Goal: Task Accomplishment & Management: Manage account settings

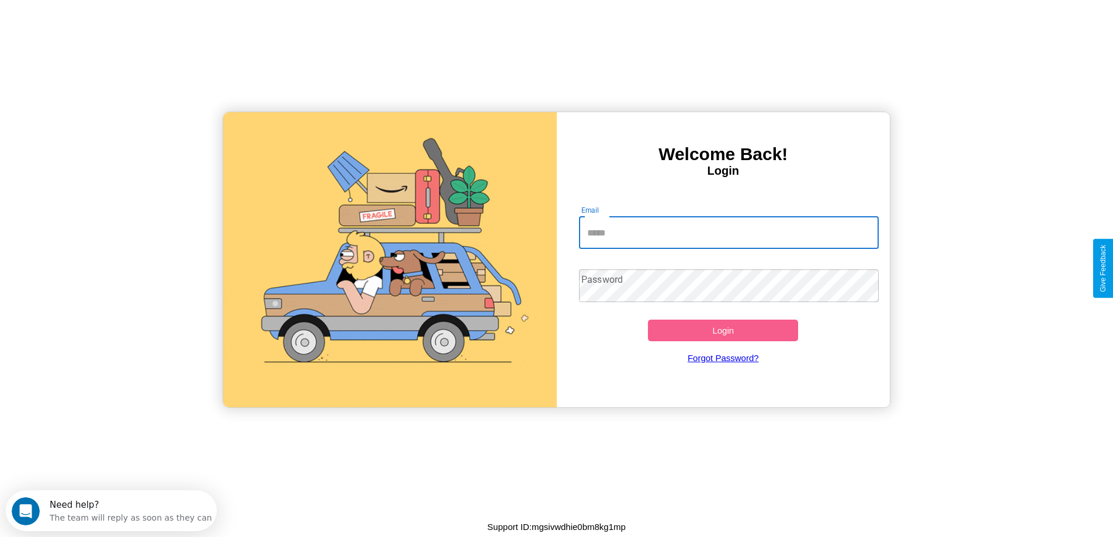
click at [729, 233] on input "Email" at bounding box center [729, 232] width 300 height 33
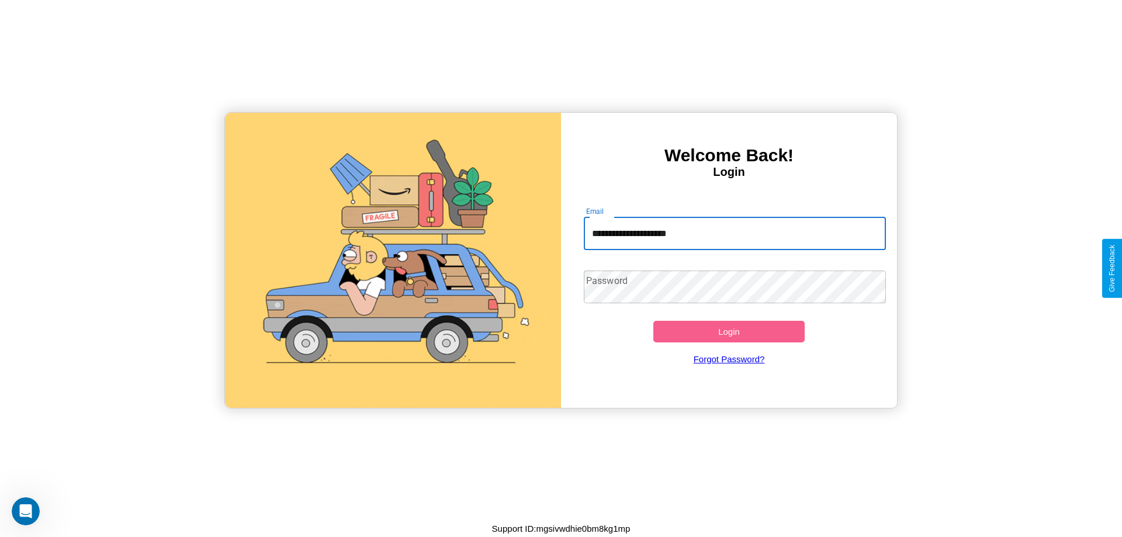
type input "**********"
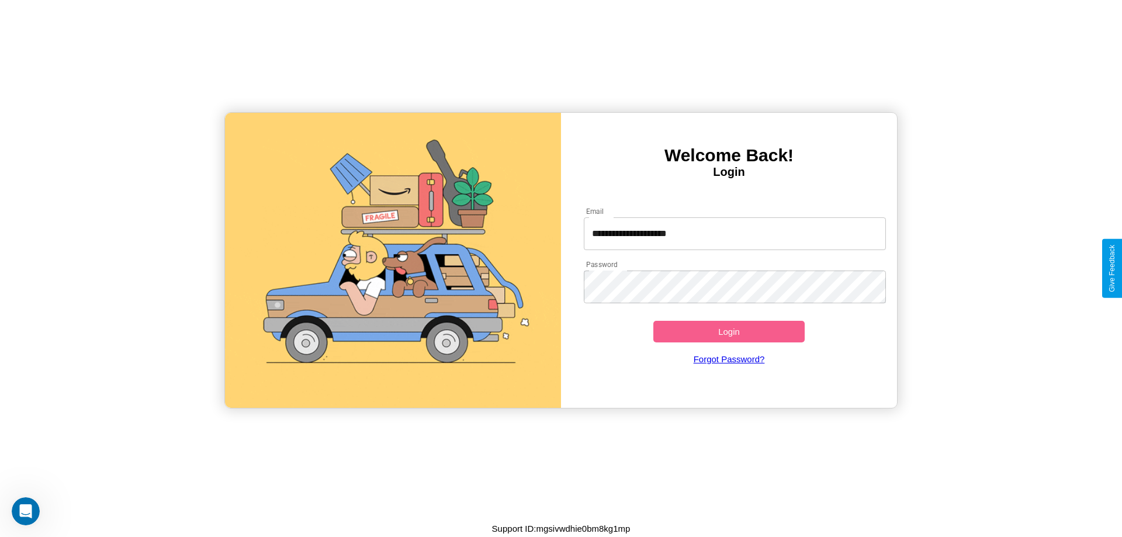
click at [729, 331] on button "Login" at bounding box center [728, 332] width 151 height 22
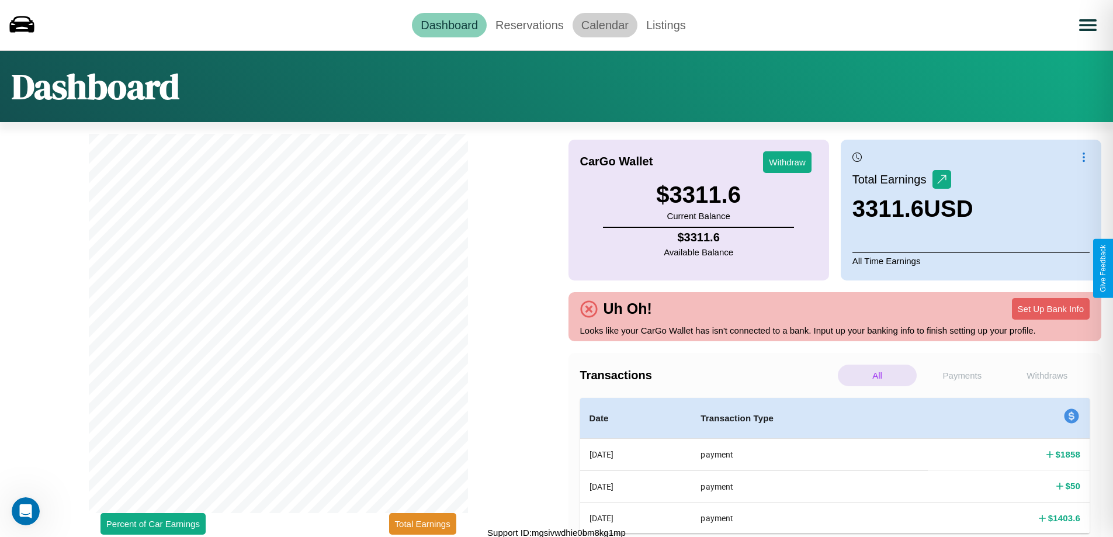
click at [605, 25] on link "Calendar" at bounding box center [605, 25] width 65 height 25
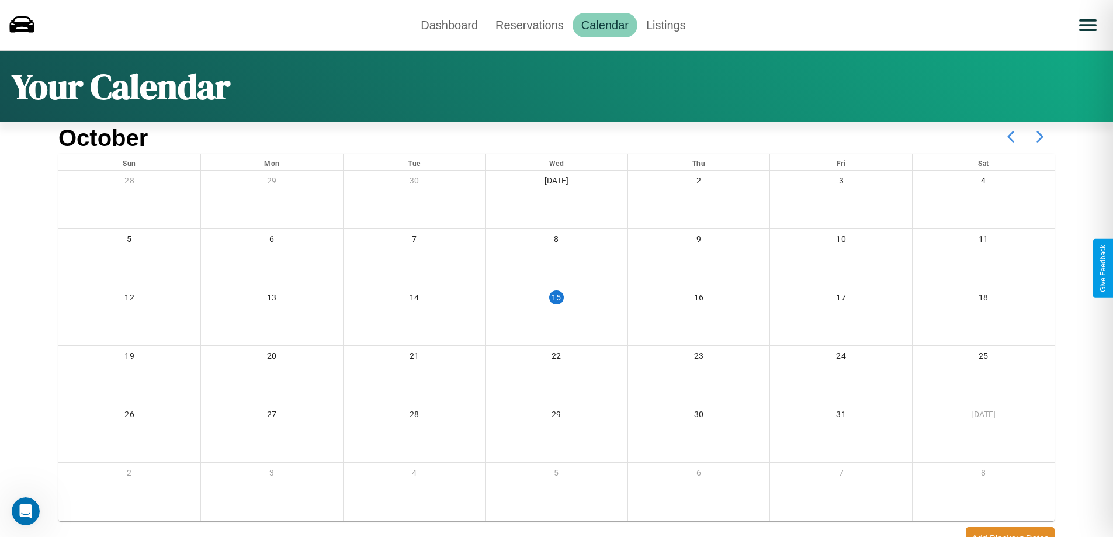
click at [1040, 137] on icon at bounding box center [1040, 136] width 29 height 29
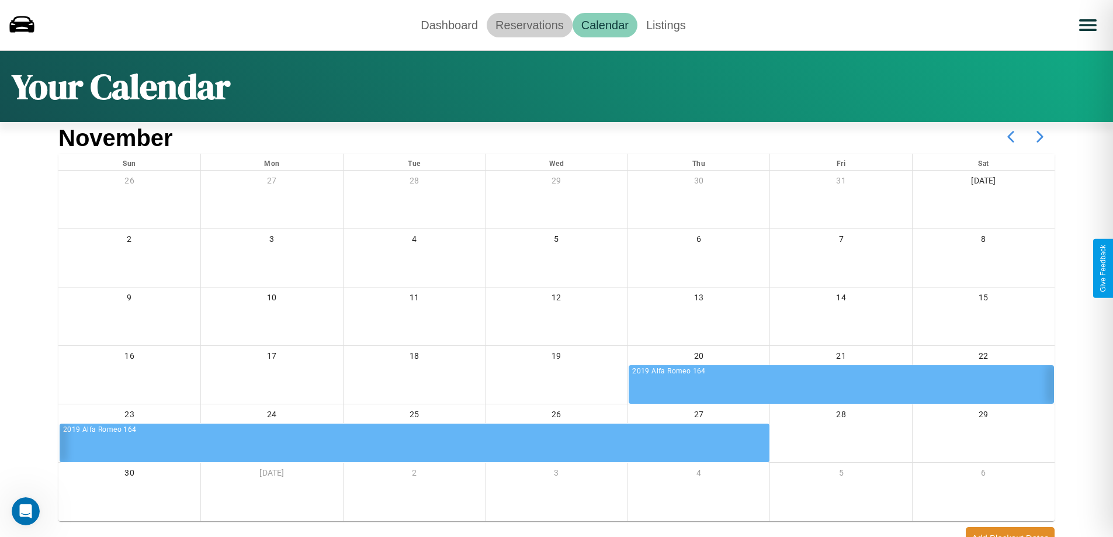
click at [529, 25] on link "Reservations" at bounding box center [530, 25] width 86 height 25
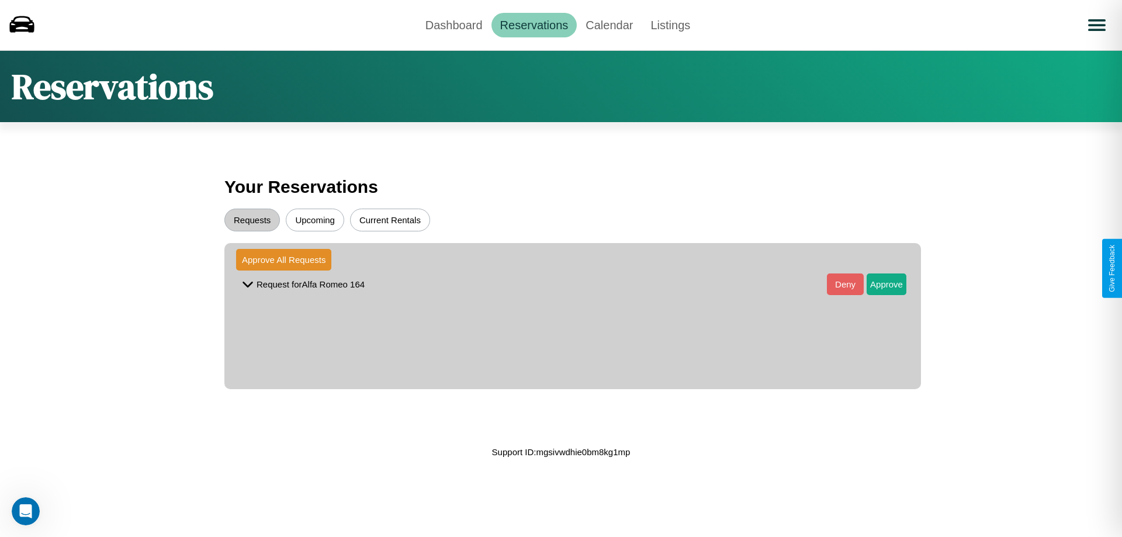
click at [315, 220] on button "Upcoming" at bounding box center [315, 220] width 58 height 23
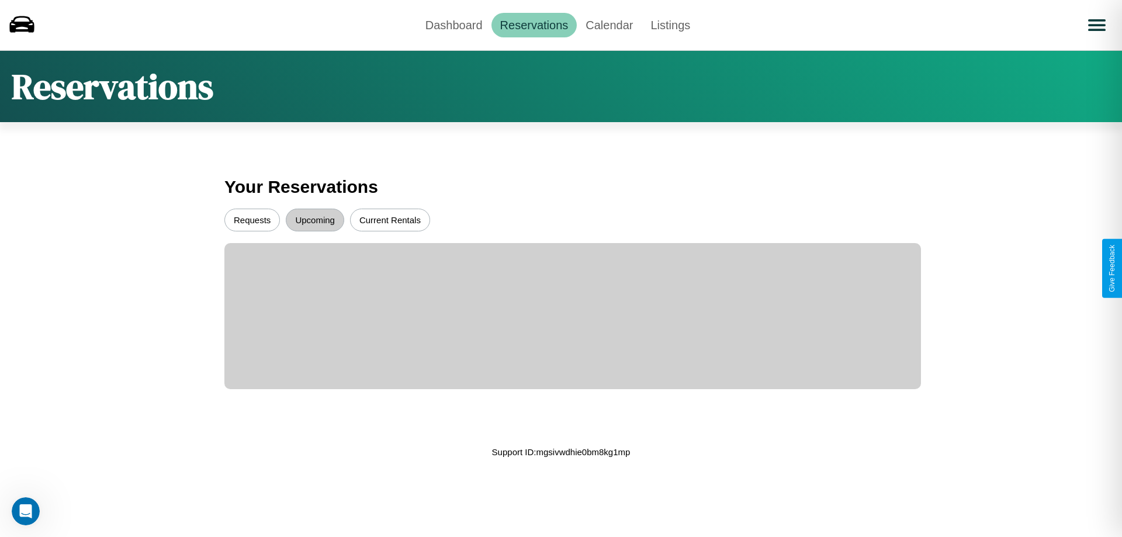
click at [252, 220] on button "Requests" at bounding box center [252, 220] width 56 height 23
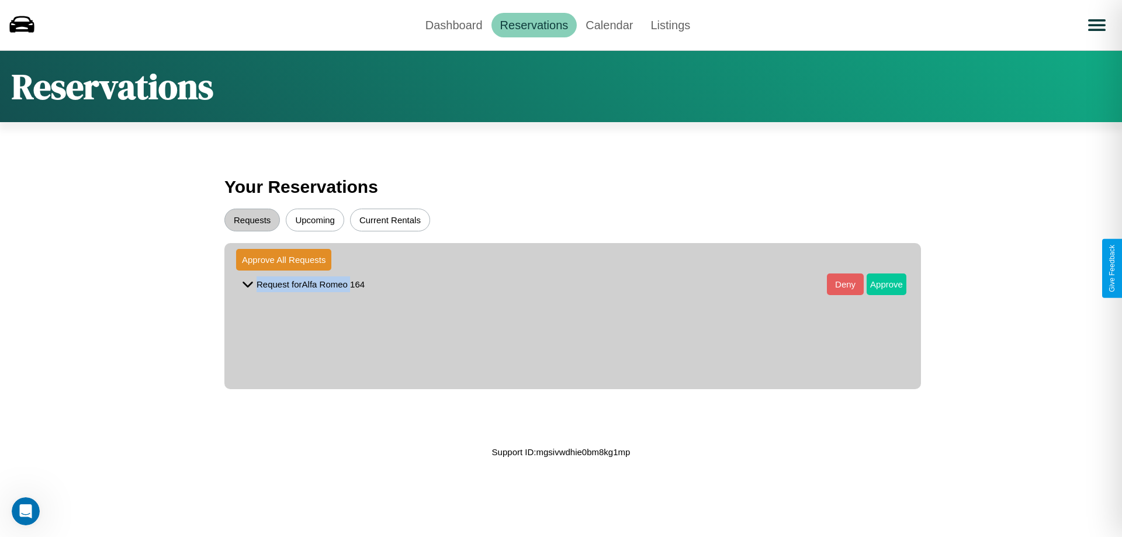
click at [878, 284] on button "Approve" at bounding box center [887, 284] width 40 height 22
